Goal: Transaction & Acquisition: Book appointment/travel/reservation

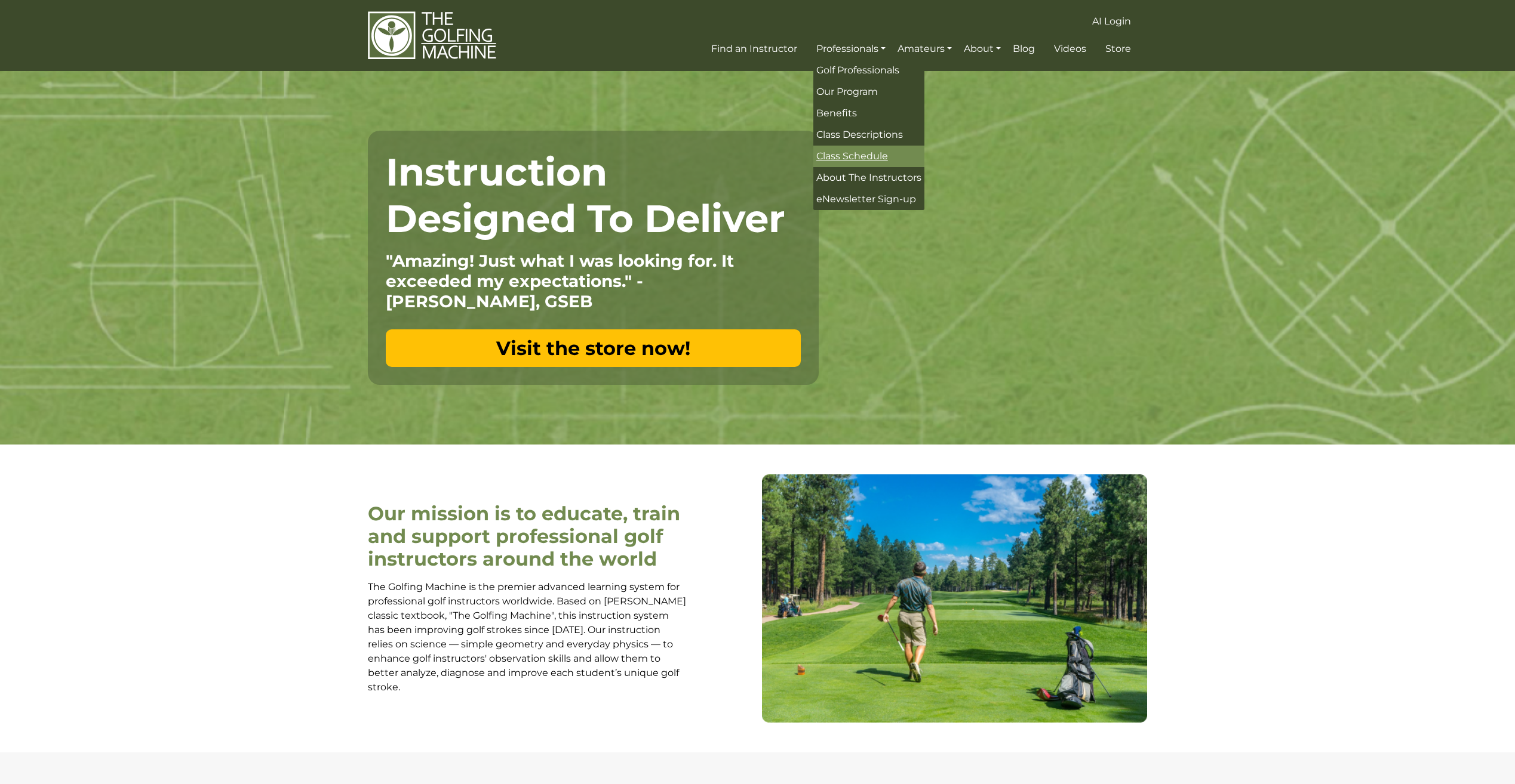
click at [854, 153] on span "Class Schedule" at bounding box center [852, 156] width 72 height 11
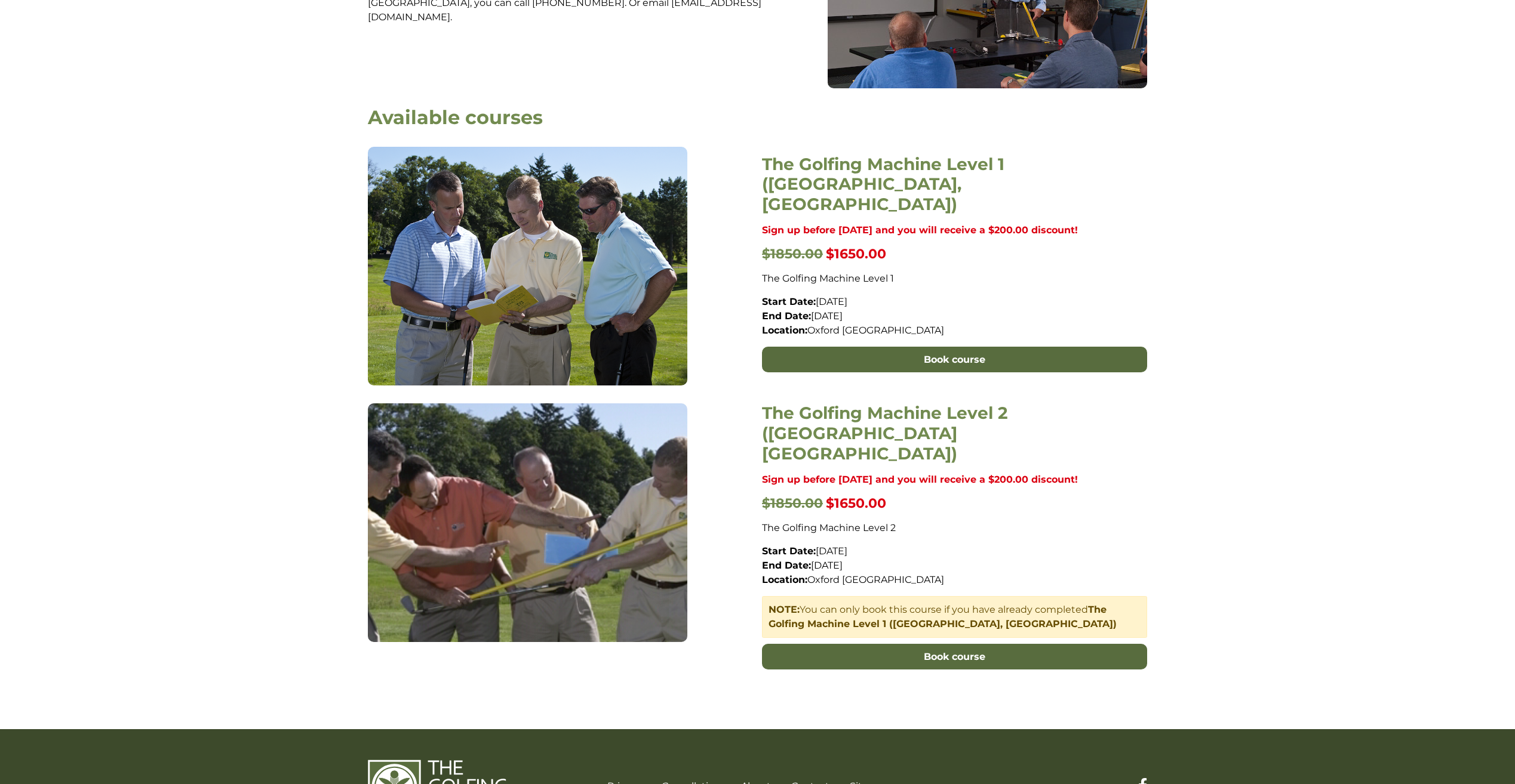
scroll to position [469, 0]
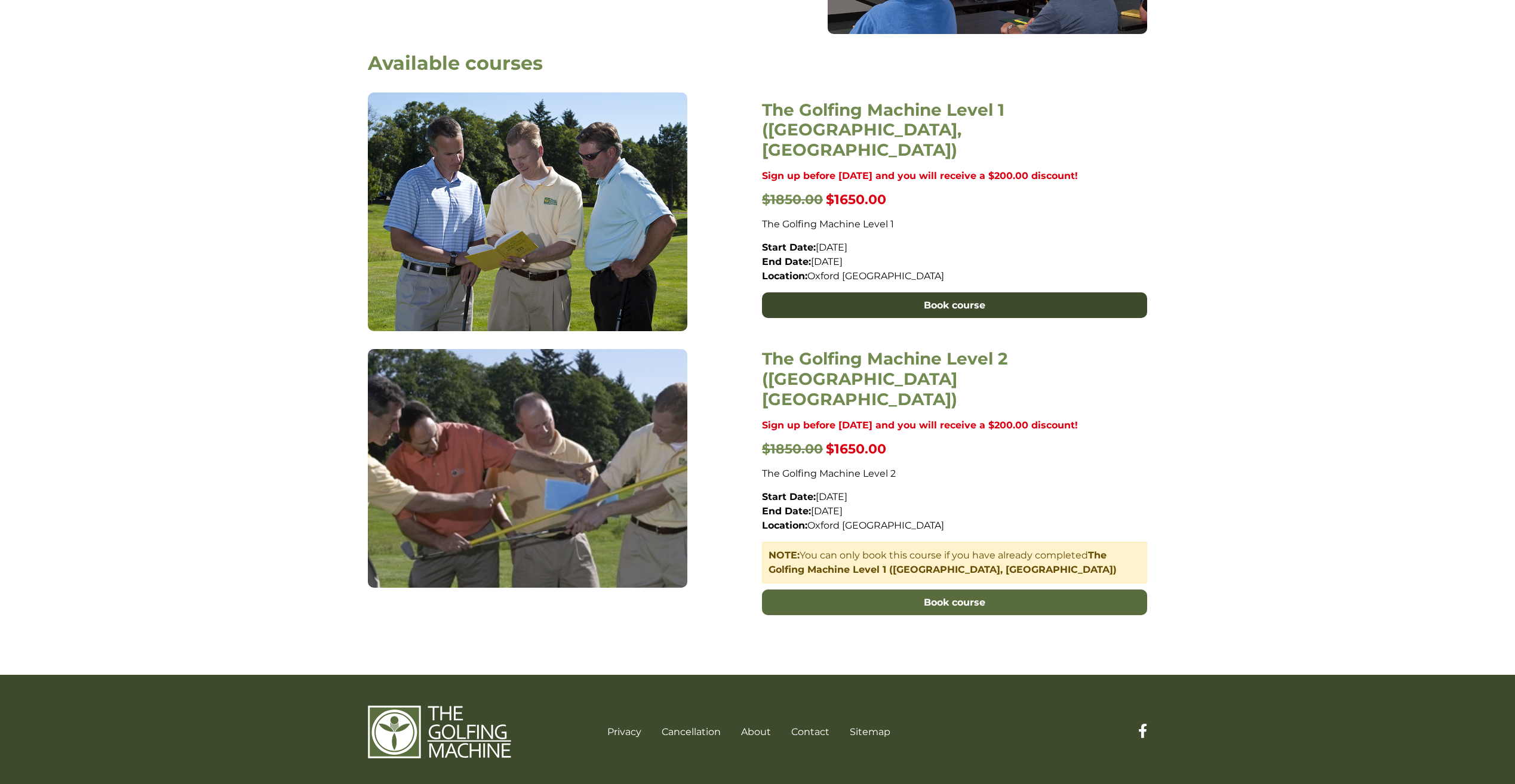
click at [868, 292] on link "Book course" at bounding box center [954, 305] width 385 height 26
